Goal: Transaction & Acquisition: Purchase product/service

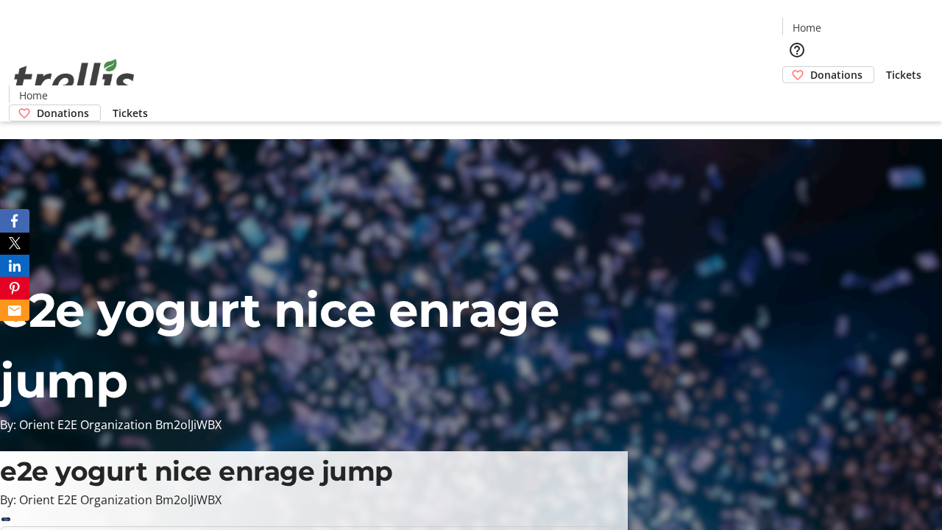
click at [810, 67] on span "Donations" at bounding box center [836, 74] width 52 height 15
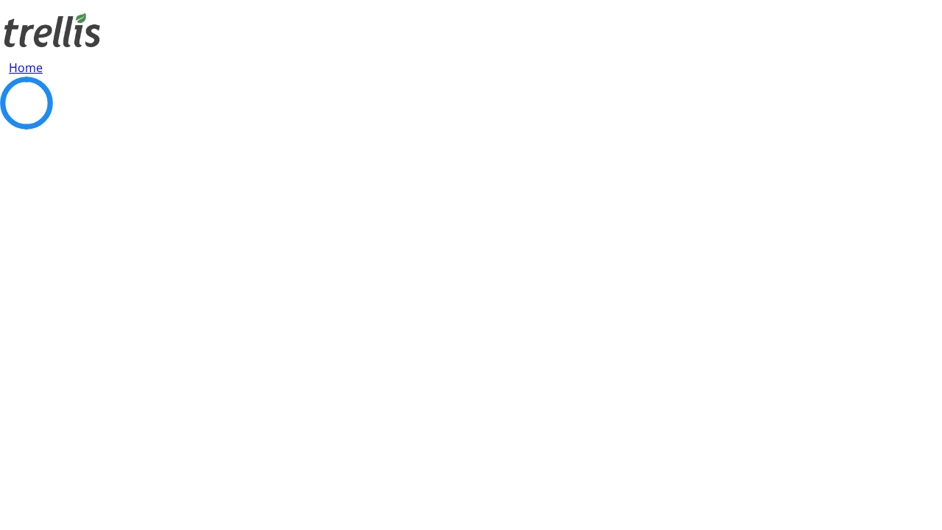
select select "CA"
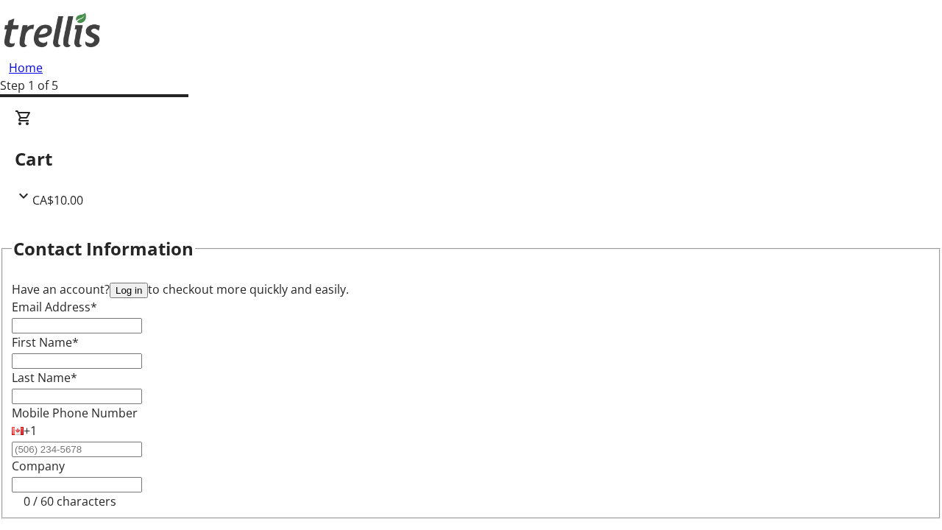
click at [148, 282] on button "Log in" at bounding box center [129, 289] width 38 height 15
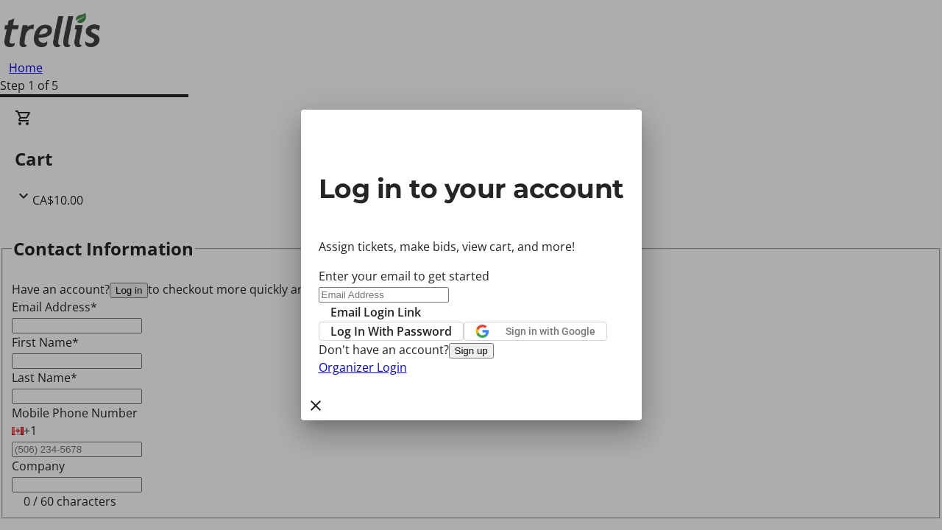
click at [452, 322] on span "Log In With Password" at bounding box center [390, 331] width 121 height 18
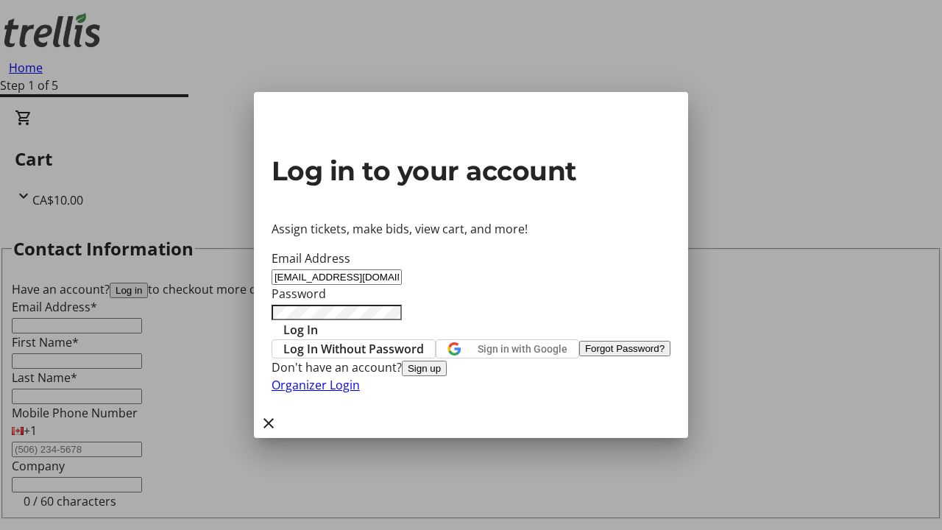
type input "[EMAIL_ADDRESS][DOMAIN_NAME]"
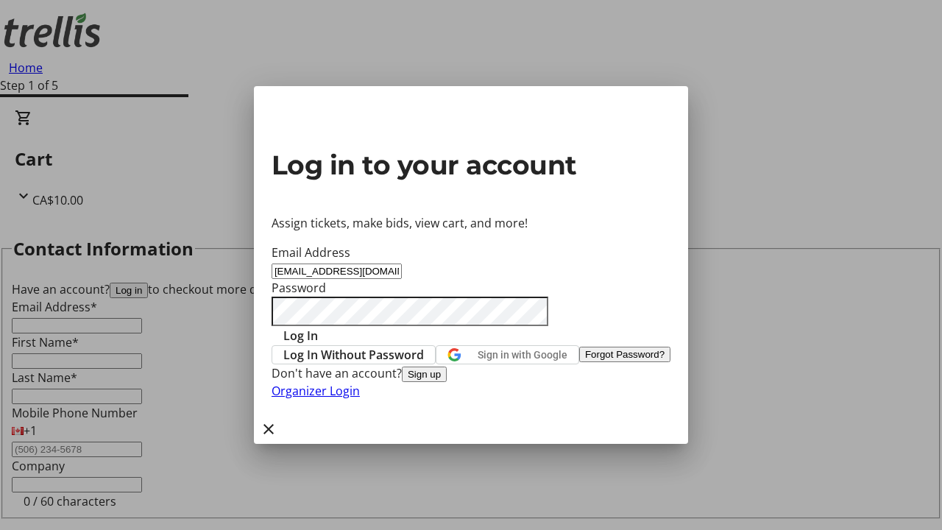
click at [318, 327] on span "Log In" at bounding box center [300, 336] width 35 height 18
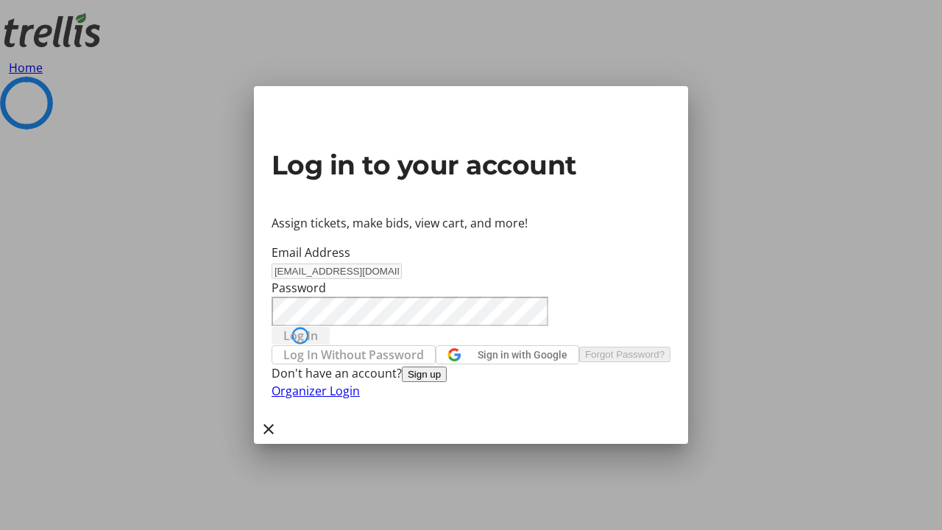
select select "CA"
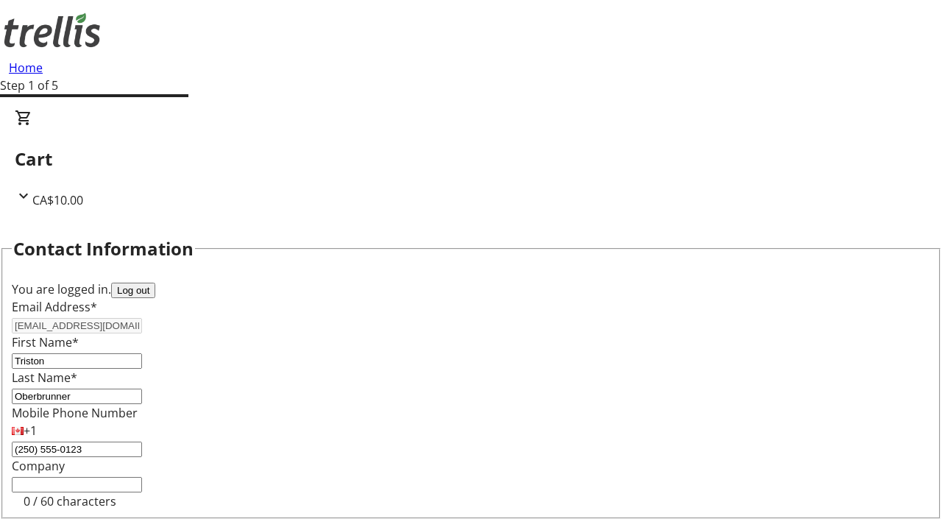
type input "[STREET_ADDRESS][PERSON_NAME]"
type input "Kelowna"
select select "BC"
type input "Kelowna"
type input "V1Y 0C2"
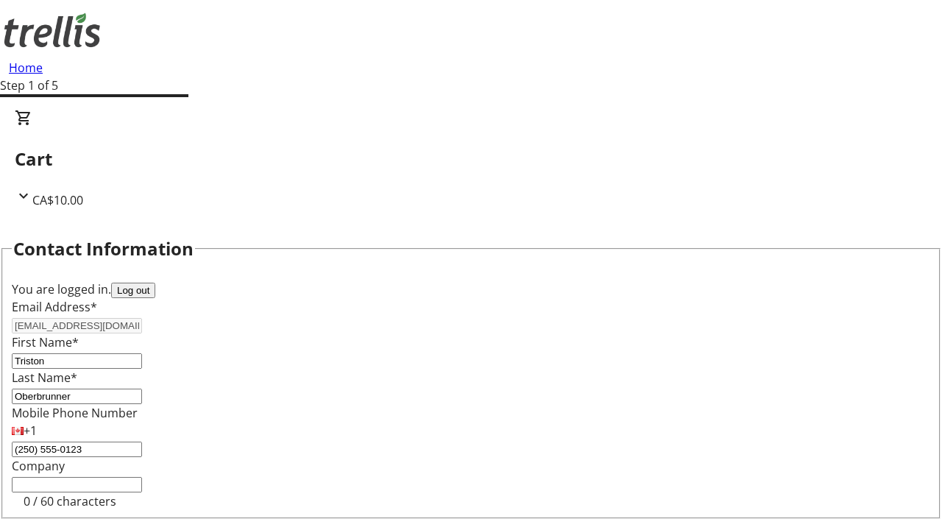
scroll to position [197, 0]
